Goal: Transaction & Acquisition: Book appointment/travel/reservation

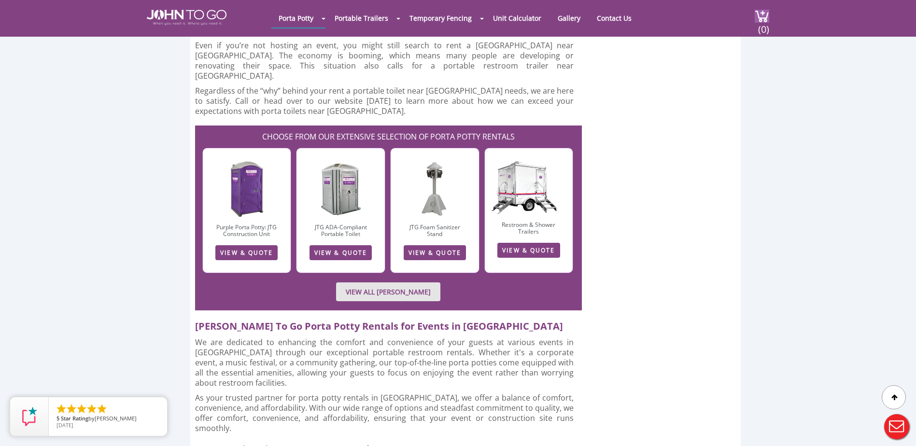
scroll to position [2607, 0]
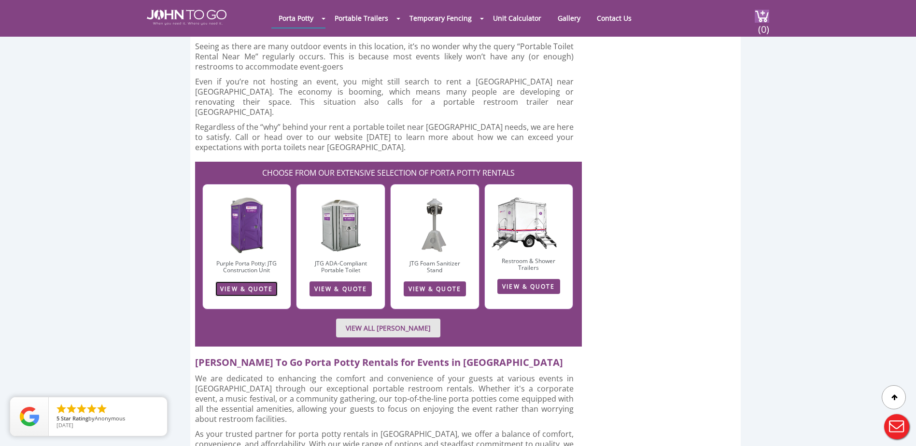
click at [241, 281] on link "VIEW & QUOTE" at bounding box center [246, 288] width 62 height 15
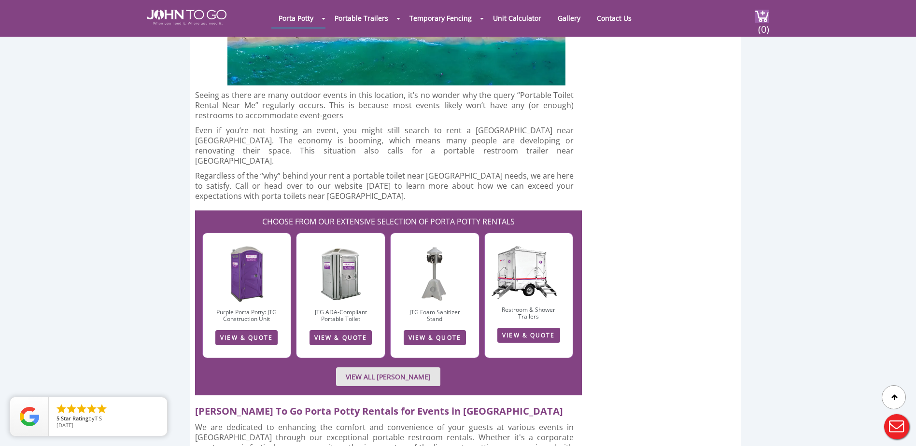
scroll to position [2559, 0]
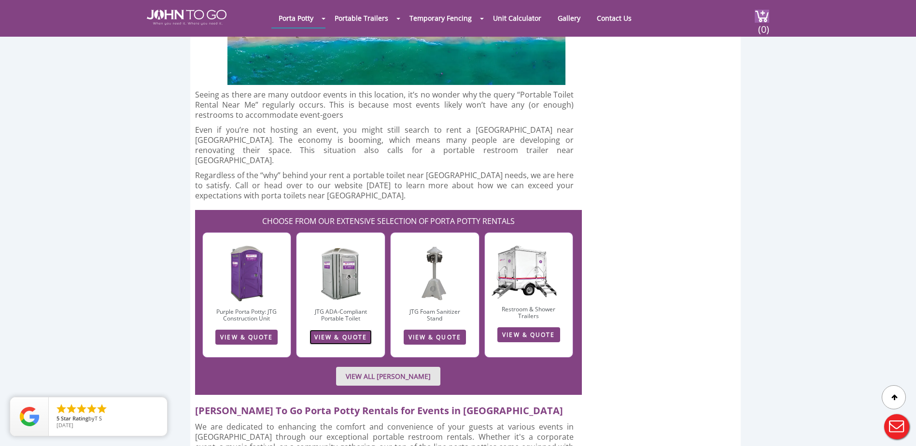
click at [348, 330] on link "VIEW & QUOTE" at bounding box center [340, 337] width 62 height 15
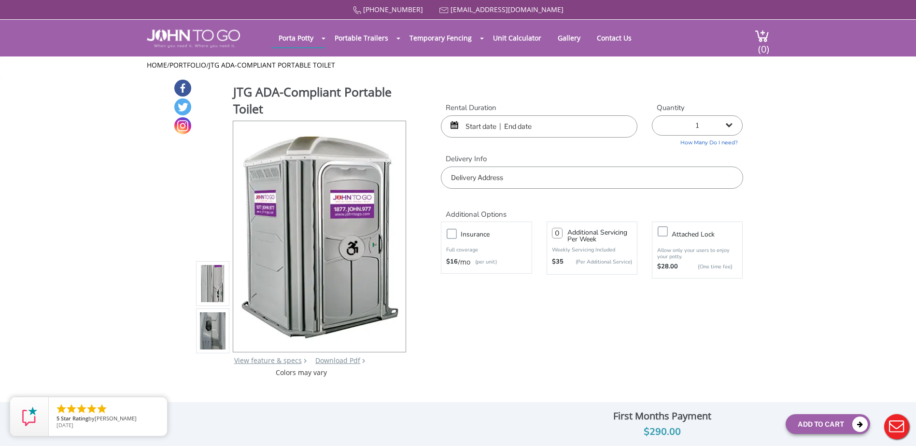
click at [481, 127] on input "text" at bounding box center [539, 126] width 196 height 22
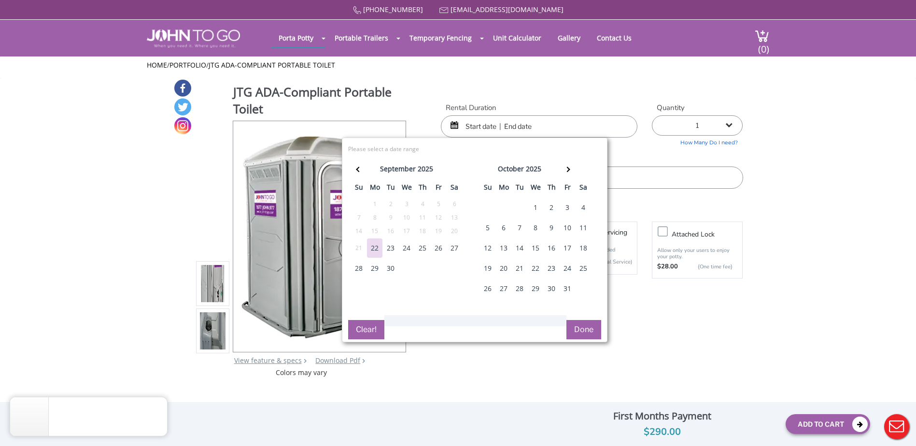
click at [586, 264] on div "25" at bounding box center [582, 268] width 15 height 19
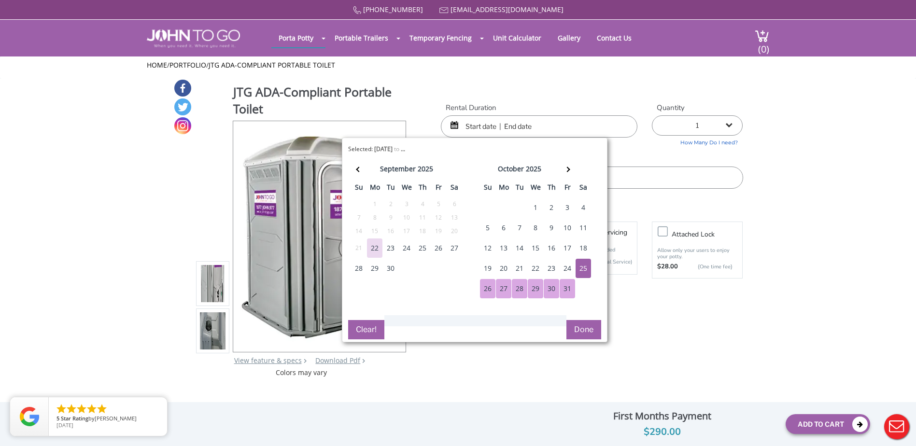
click at [586, 331] on button "Done" at bounding box center [583, 329] width 35 height 19
type input "0"
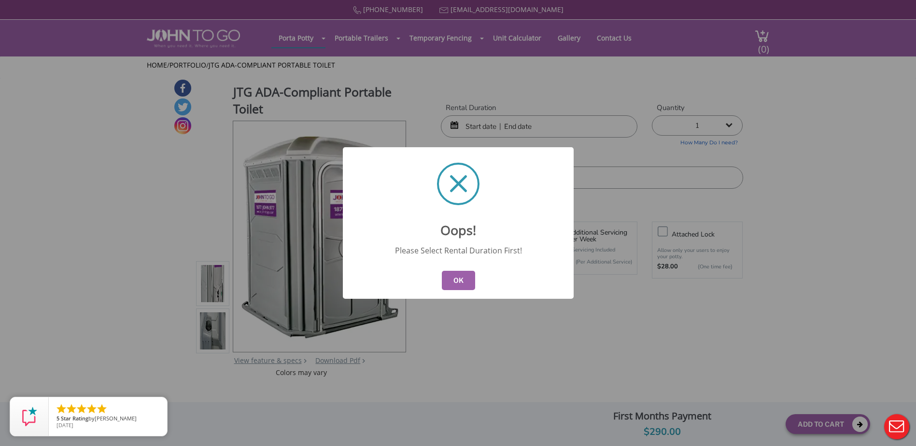
click at [464, 283] on button "OK" at bounding box center [457, 280] width 33 height 19
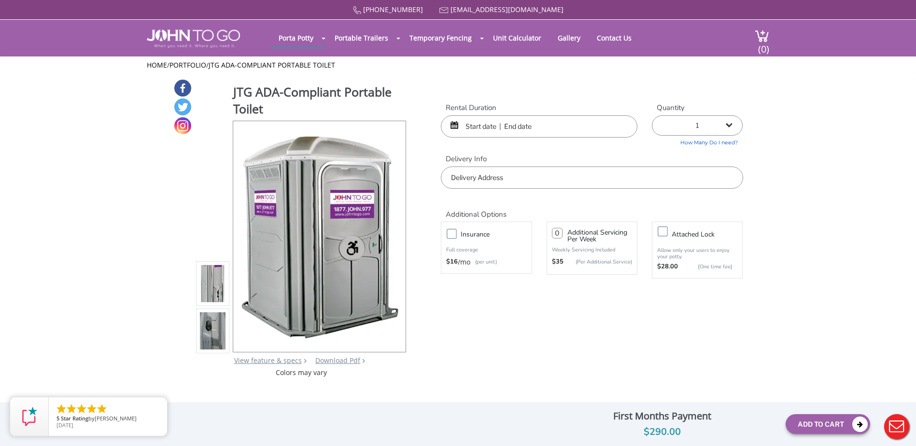
click at [489, 126] on input "text" at bounding box center [539, 126] width 196 height 22
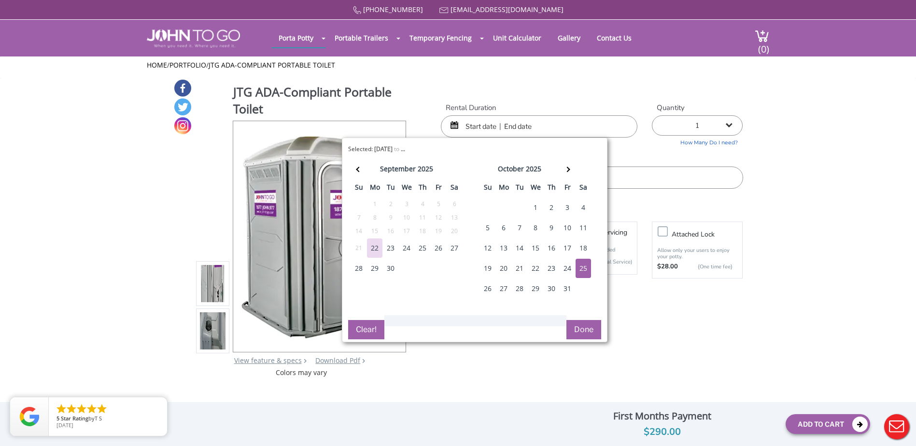
click at [587, 276] on div "25" at bounding box center [582, 268] width 15 height 19
type input "10/25/2025 to 10/25/2025"
click at [586, 332] on button "Done" at bounding box center [583, 329] width 35 height 19
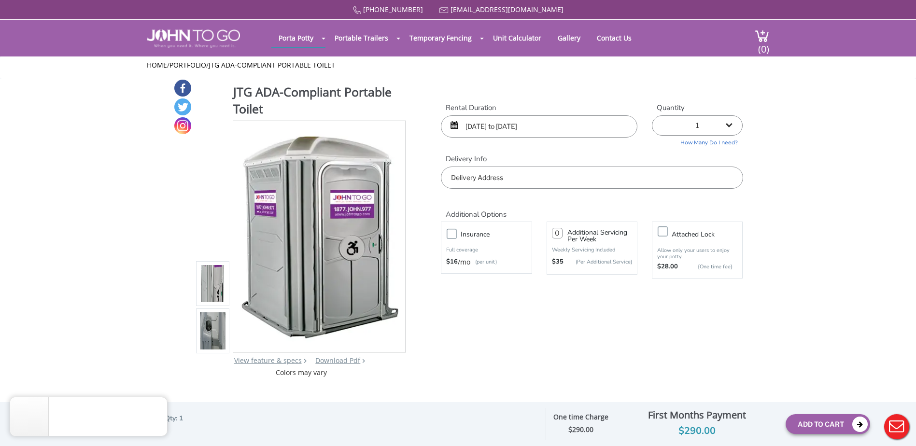
click at [533, 184] on input "text" at bounding box center [592, 178] width 302 height 22
click at [216, 329] on div "877 564 6977 info@johntogo.com Porta Potty Portable Toilets ADA Accessible Unit…" at bounding box center [458, 229] width 916 height 459
click at [208, 334] on img at bounding box center [213, 330] width 26 height 227
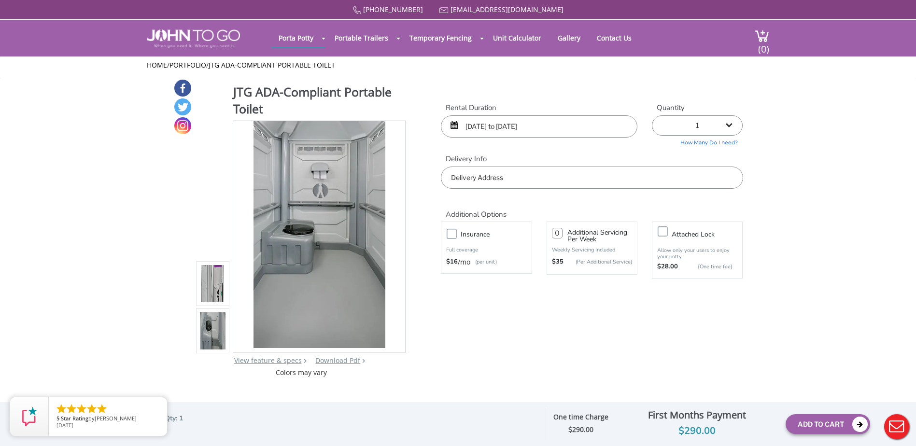
click at [218, 284] on img at bounding box center [213, 283] width 26 height 227
